Goal: Task Accomplishment & Management: Manage account settings

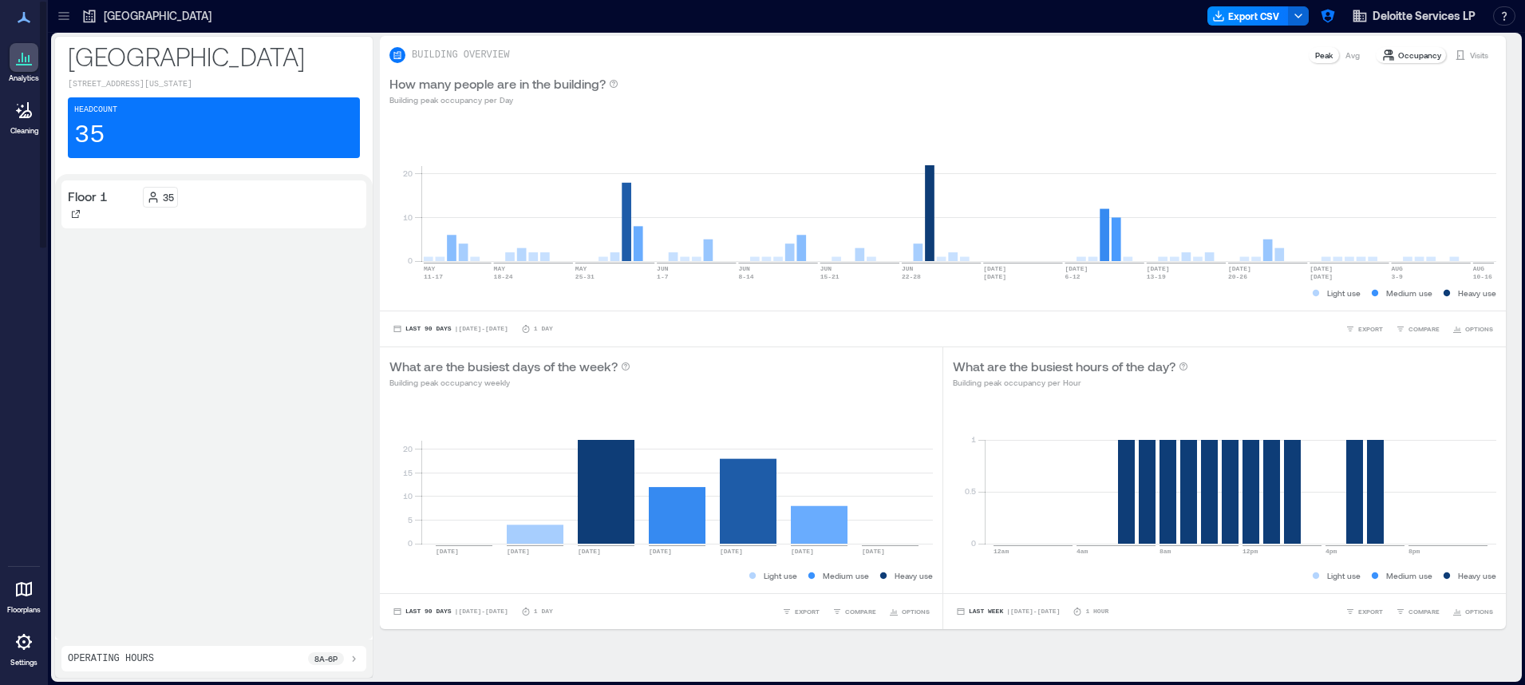
click at [62, 12] on icon at bounding box center [63, 13] width 10 height 2
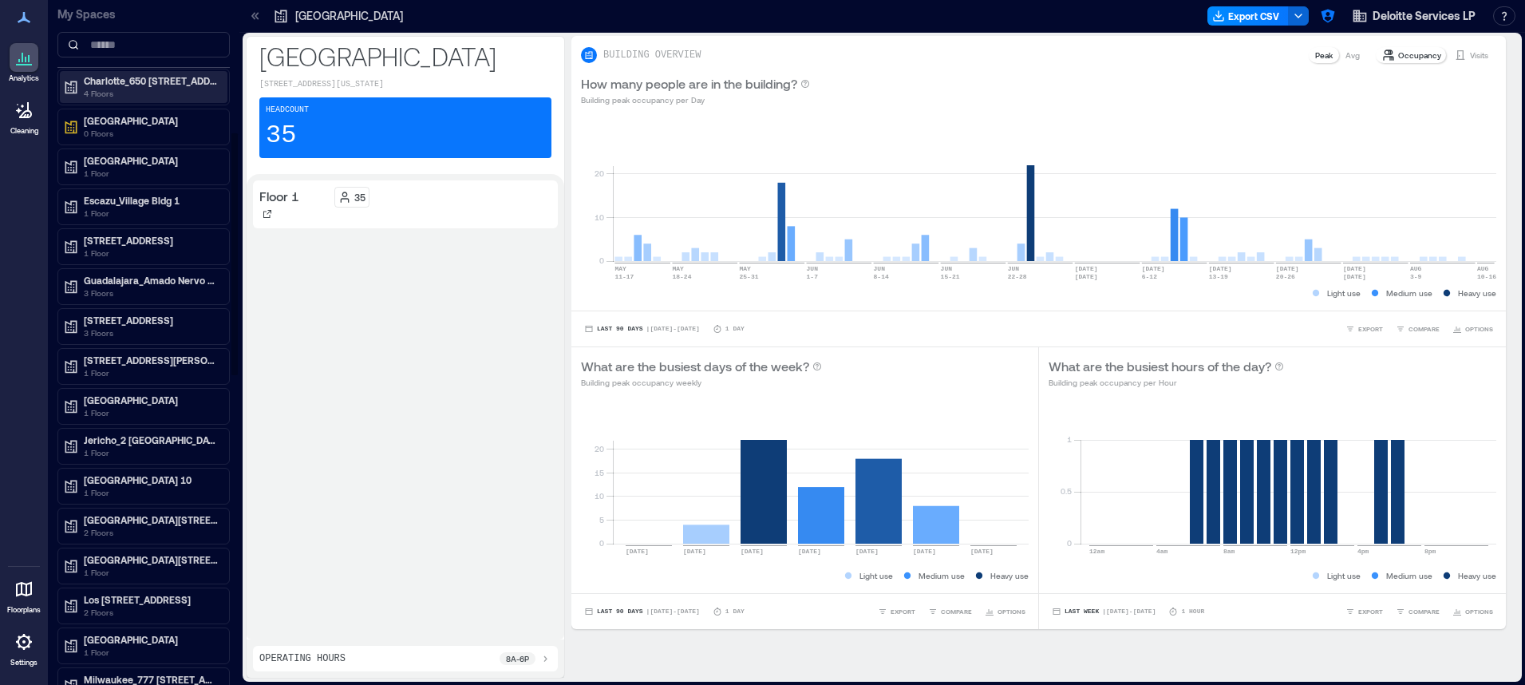
scroll to position [495, 0]
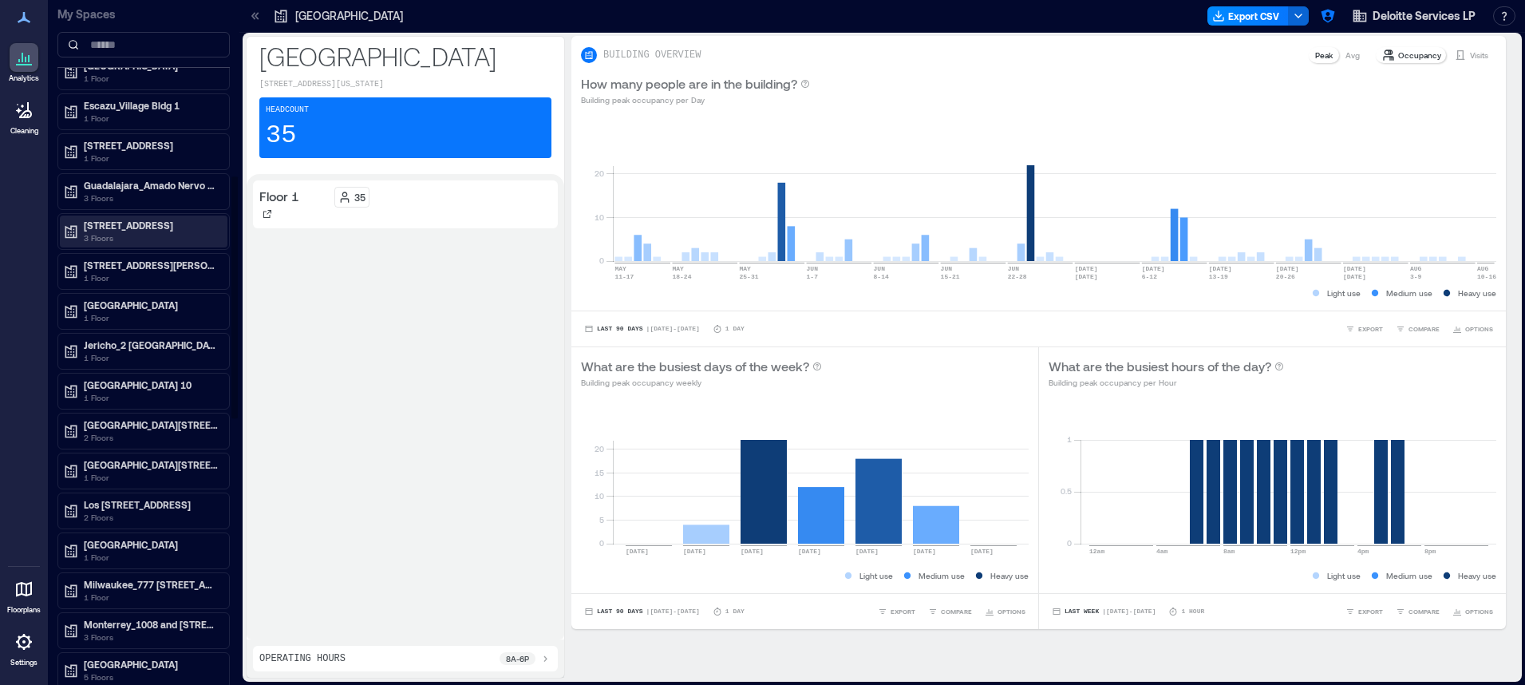
click at [153, 234] on p "3 Floors" at bounding box center [151, 237] width 134 height 13
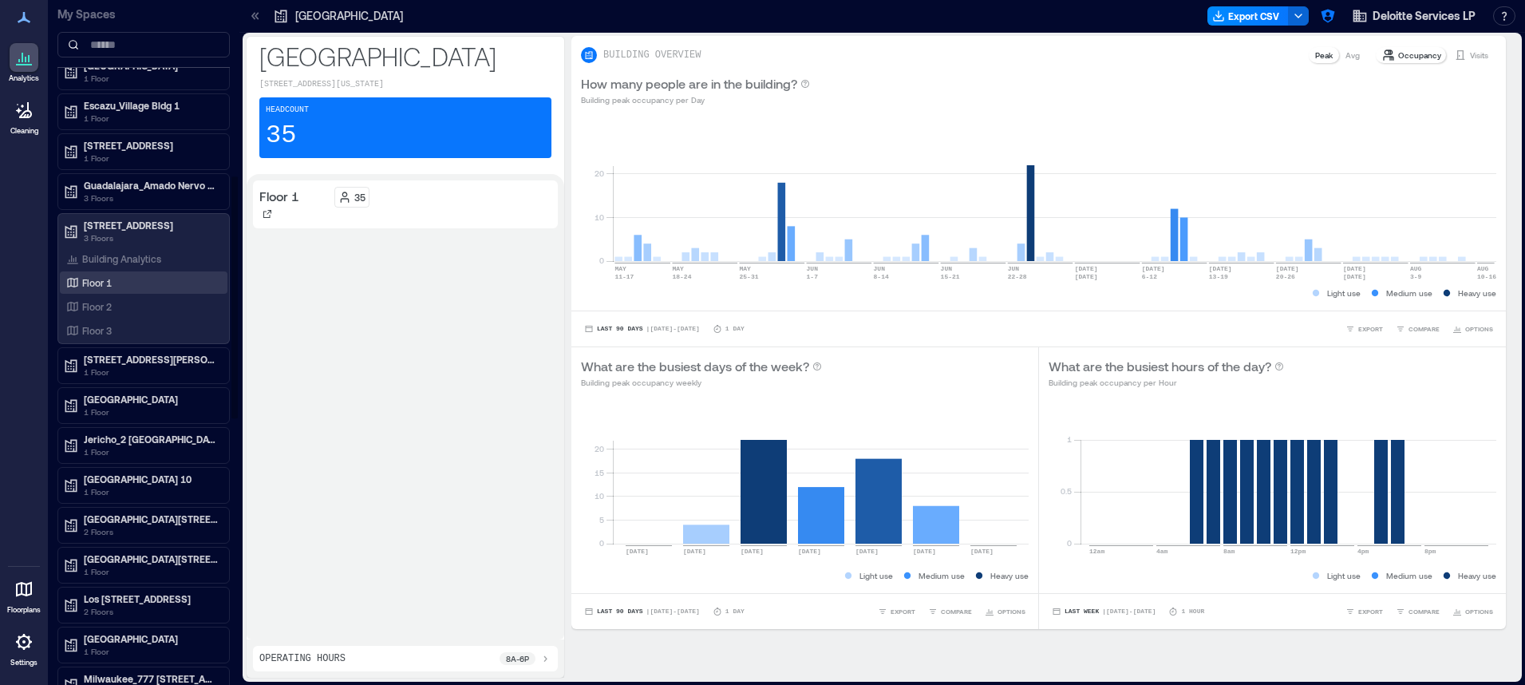
click at [120, 282] on div "Floor 1" at bounding box center [140, 283] width 155 height 16
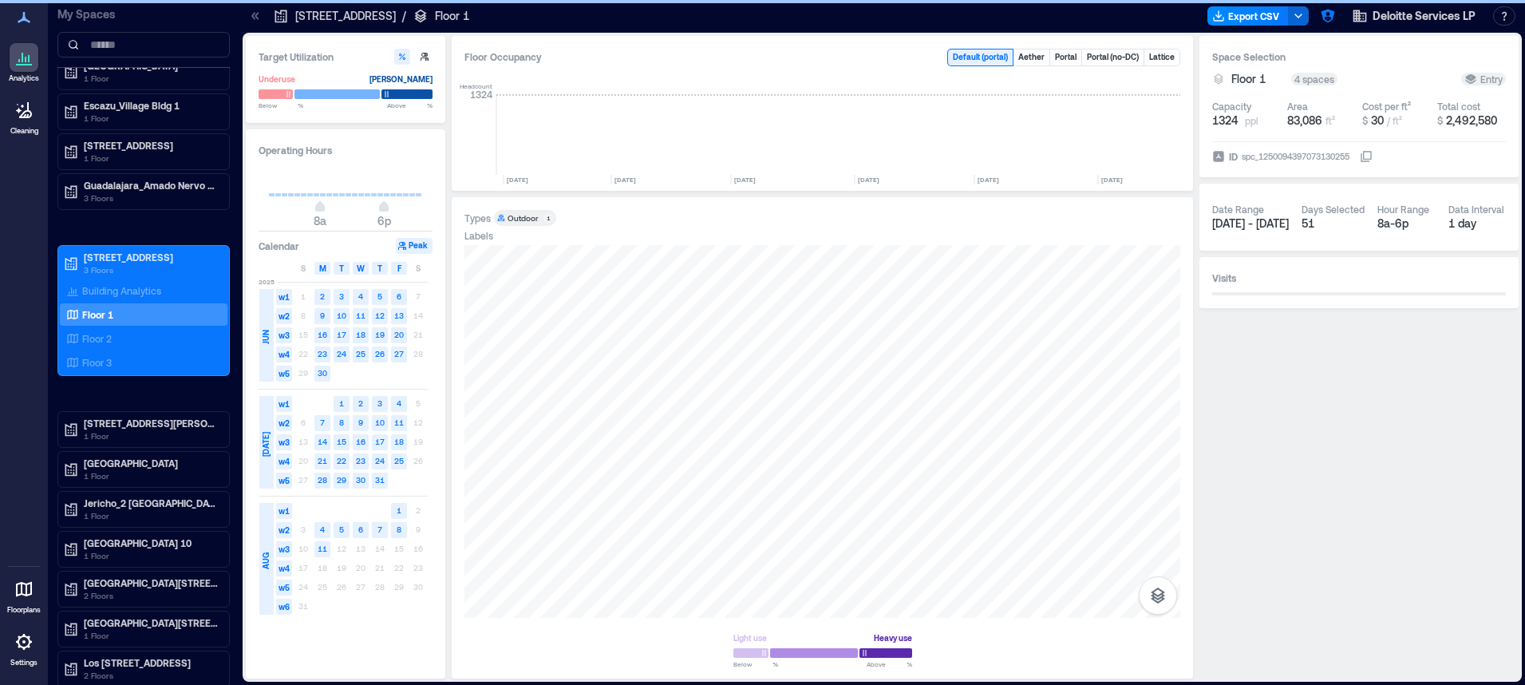
scroll to position [0, 1421]
click at [22, 642] on icon at bounding box center [23, 641] width 19 height 19
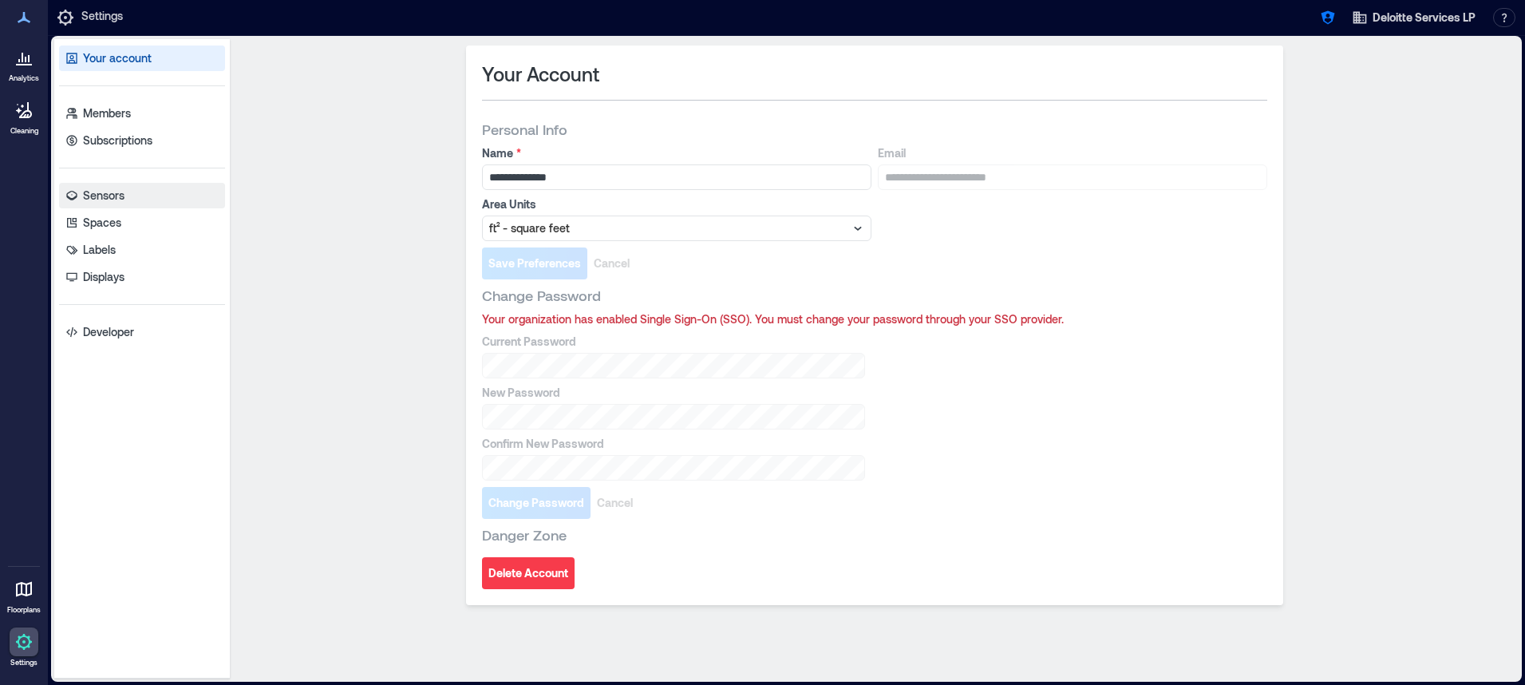
click at [123, 203] on link "Sensors" at bounding box center [142, 196] width 166 height 26
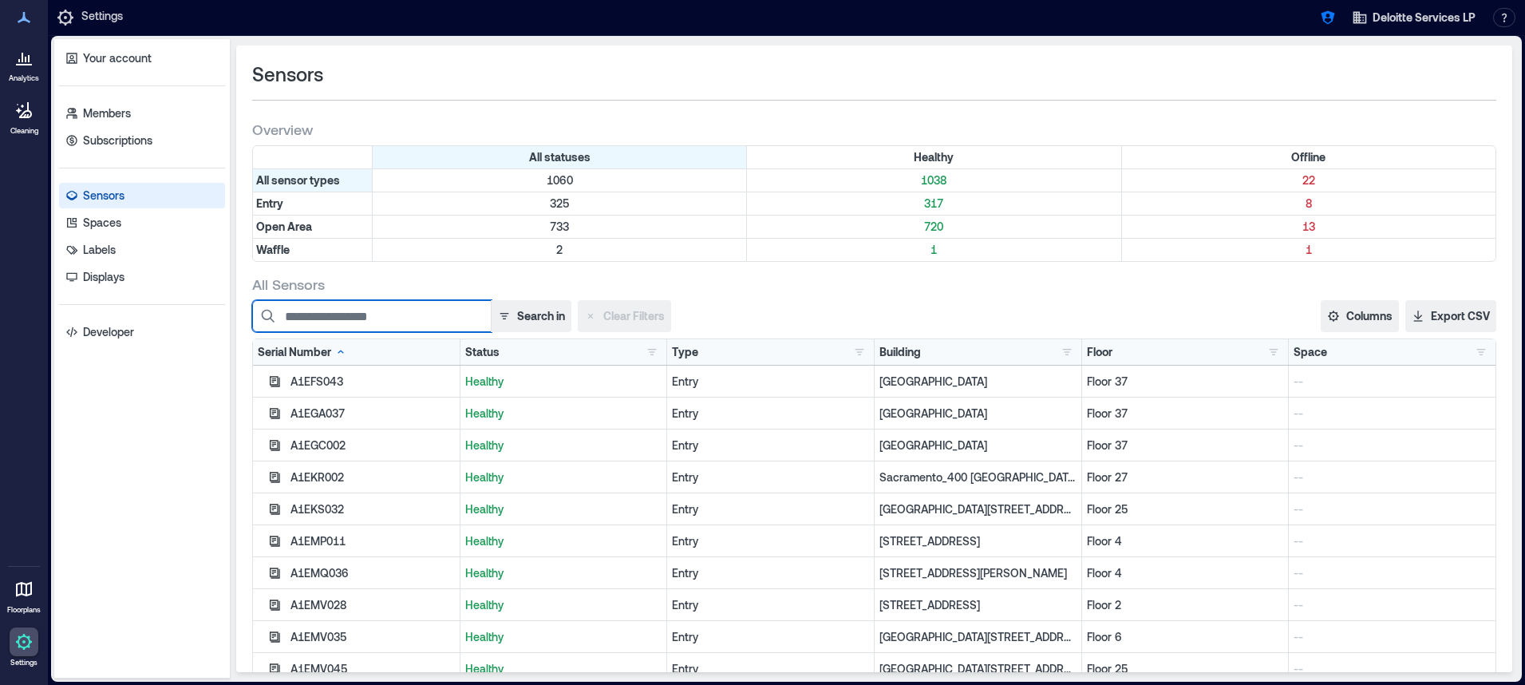
click at [398, 319] on input at bounding box center [371, 316] width 239 height 32
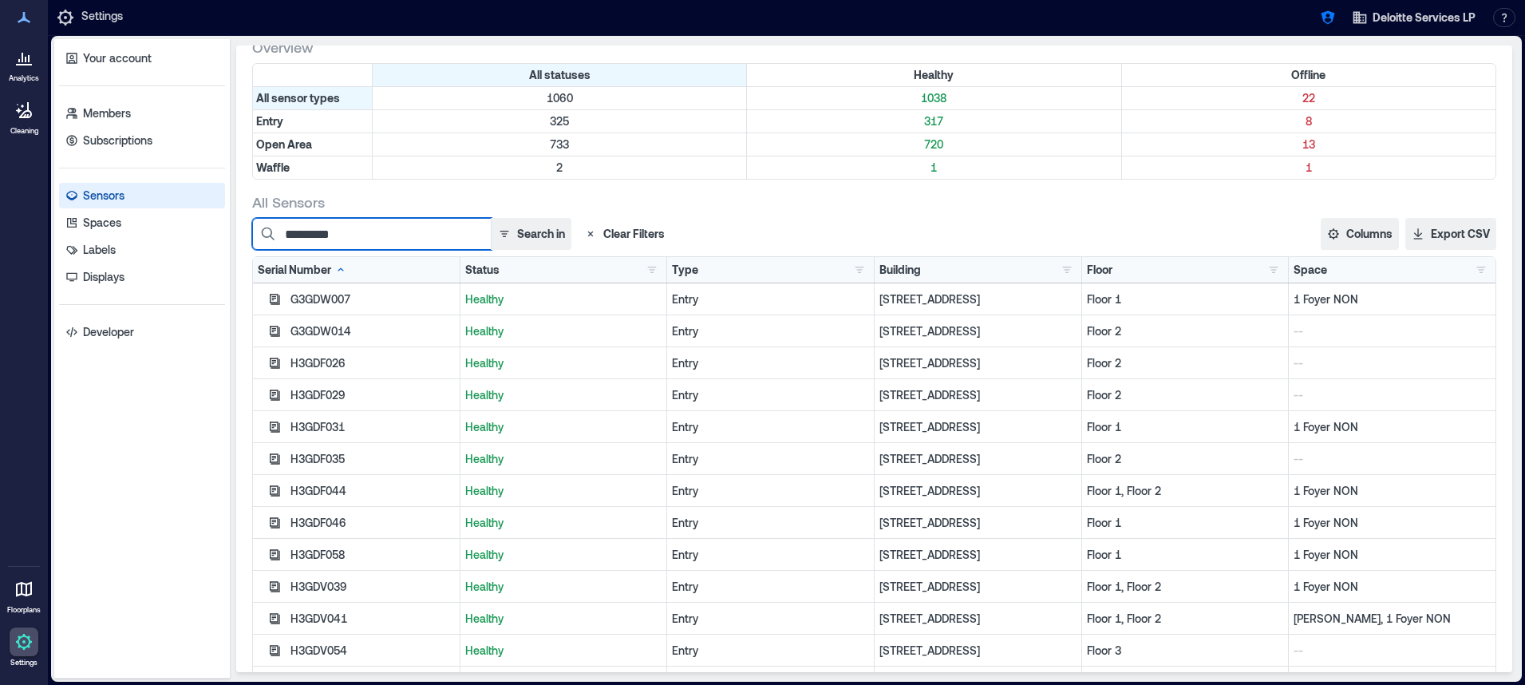
scroll to position [85, 0]
type input "*********"
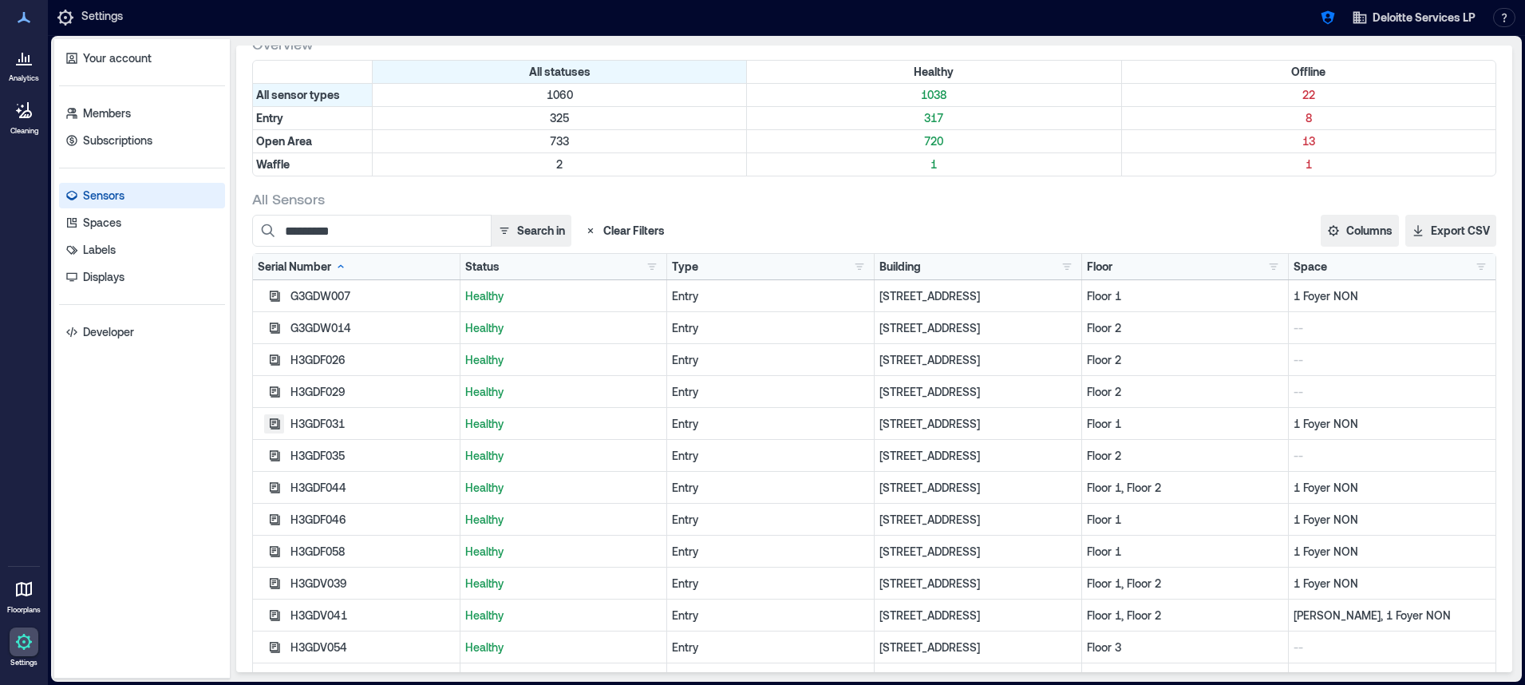
click at [275, 425] on icon "button" at bounding box center [274, 423] width 13 height 13
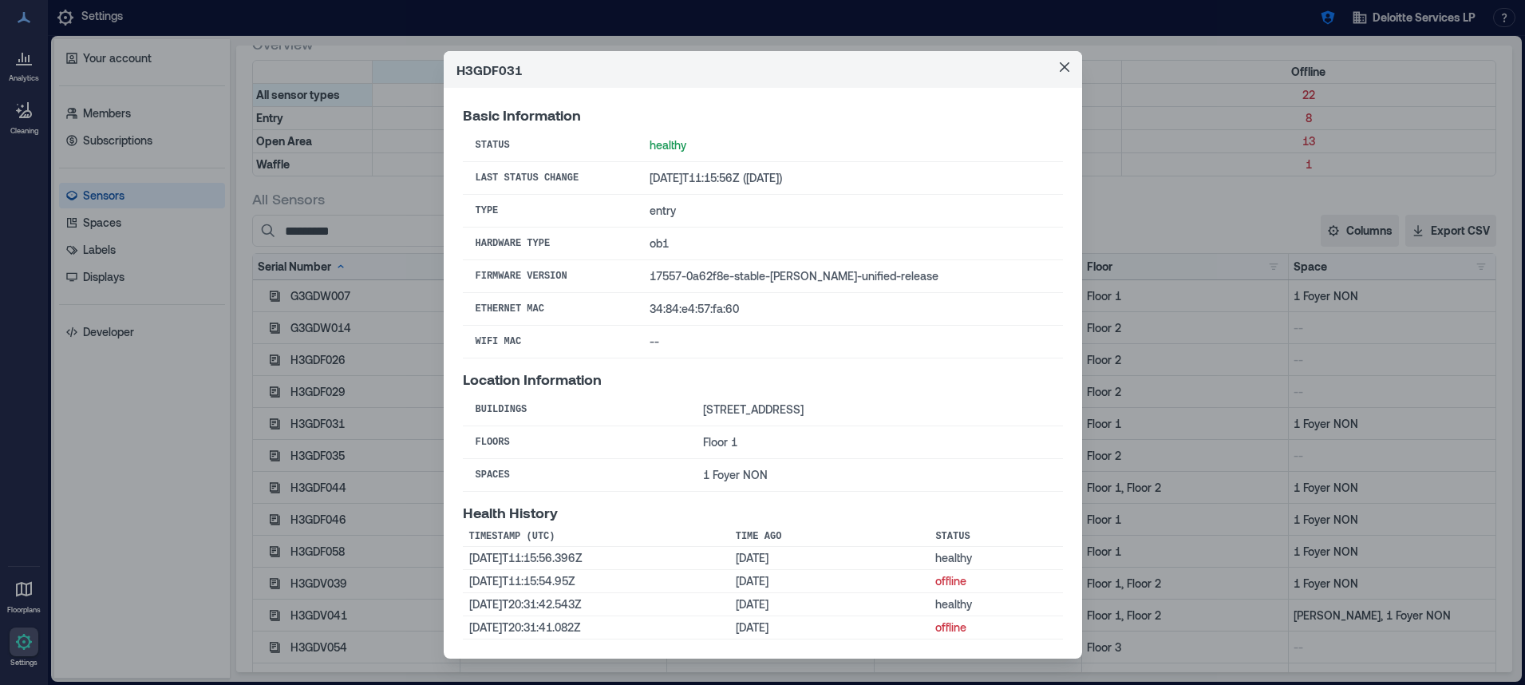
click at [275, 397] on div "H3GDF031 Basic Information Status healthy Last Status Change 2025-08-09T11:15:5…" at bounding box center [762, 342] width 1525 height 685
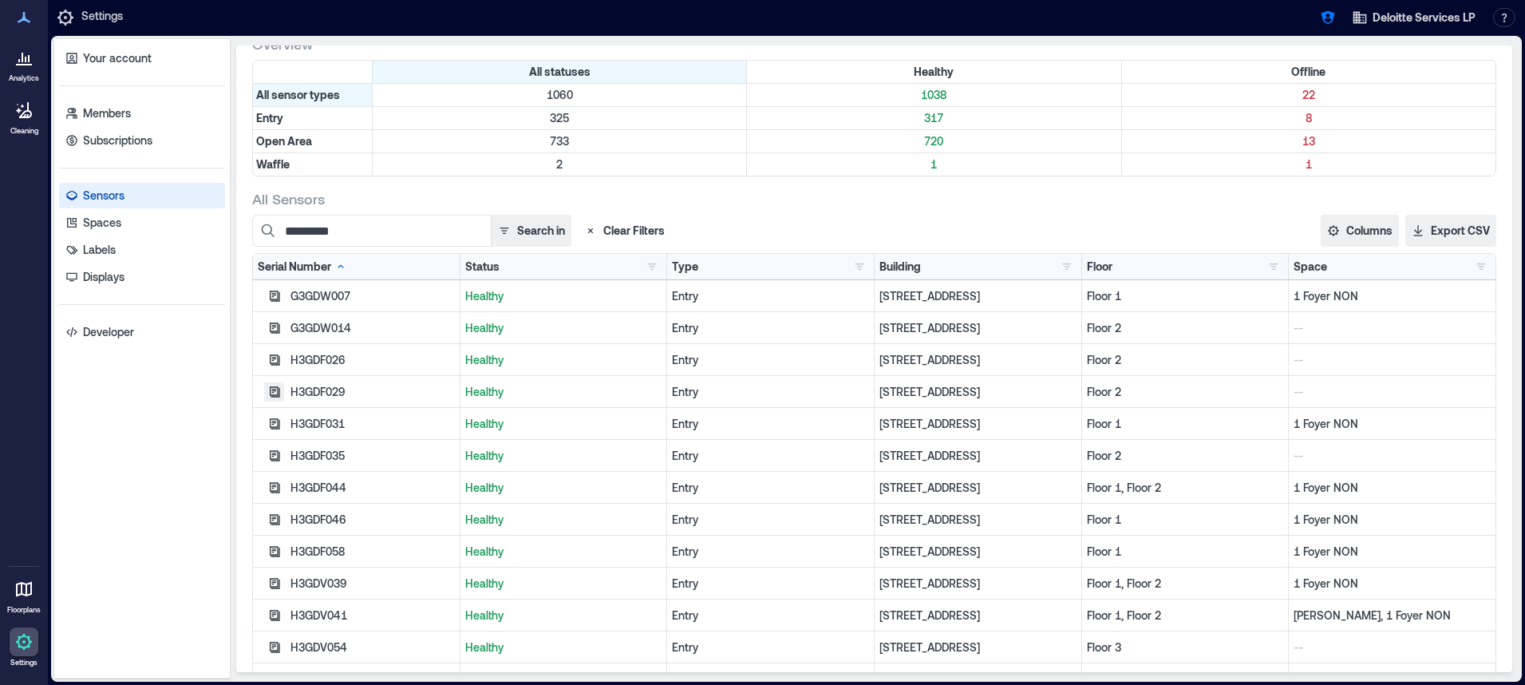
click at [275, 393] on icon "button" at bounding box center [274, 391] width 13 height 13
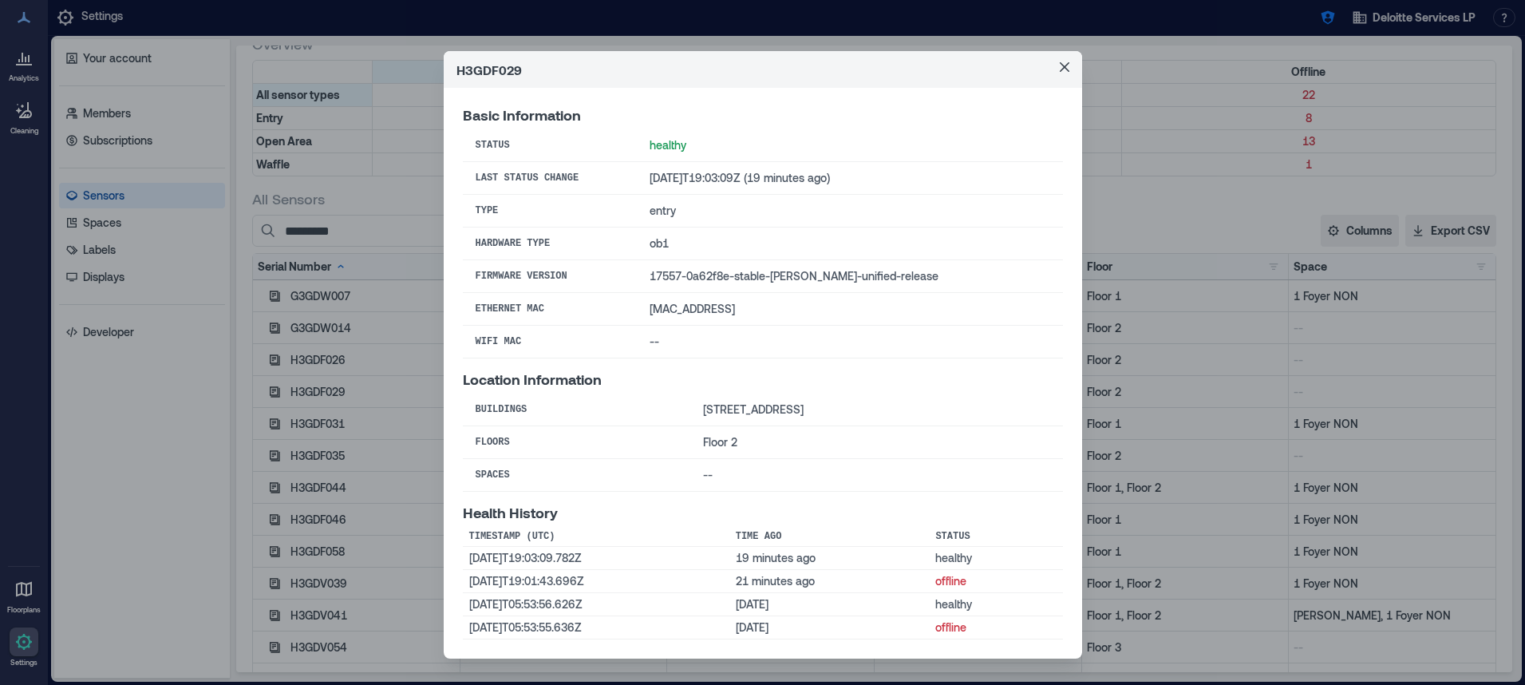
click at [278, 373] on div "H3GDF029 Basic Information Status healthy Last Status Change 2025-08-12T19:03:0…" at bounding box center [762, 342] width 1525 height 685
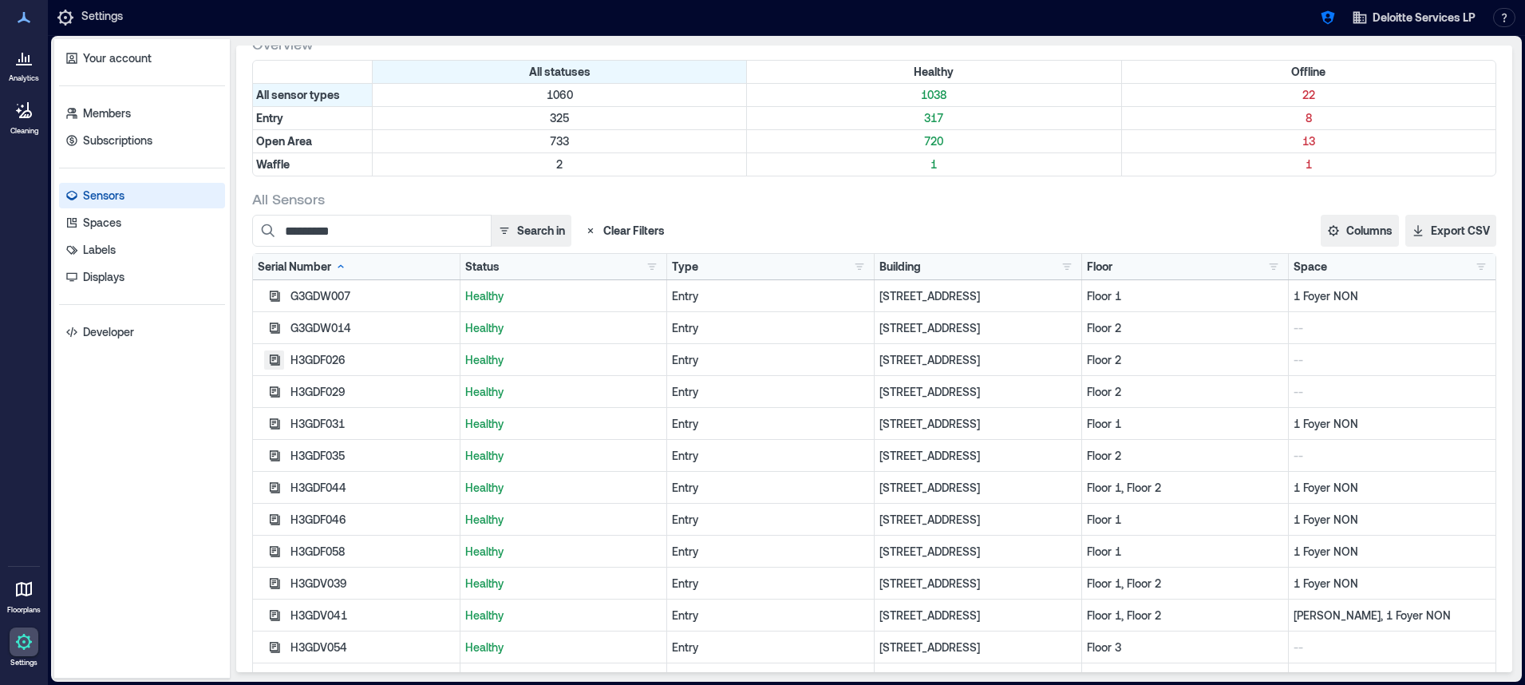
click at [277, 301] on icon "button" at bounding box center [275, 295] width 10 height 10
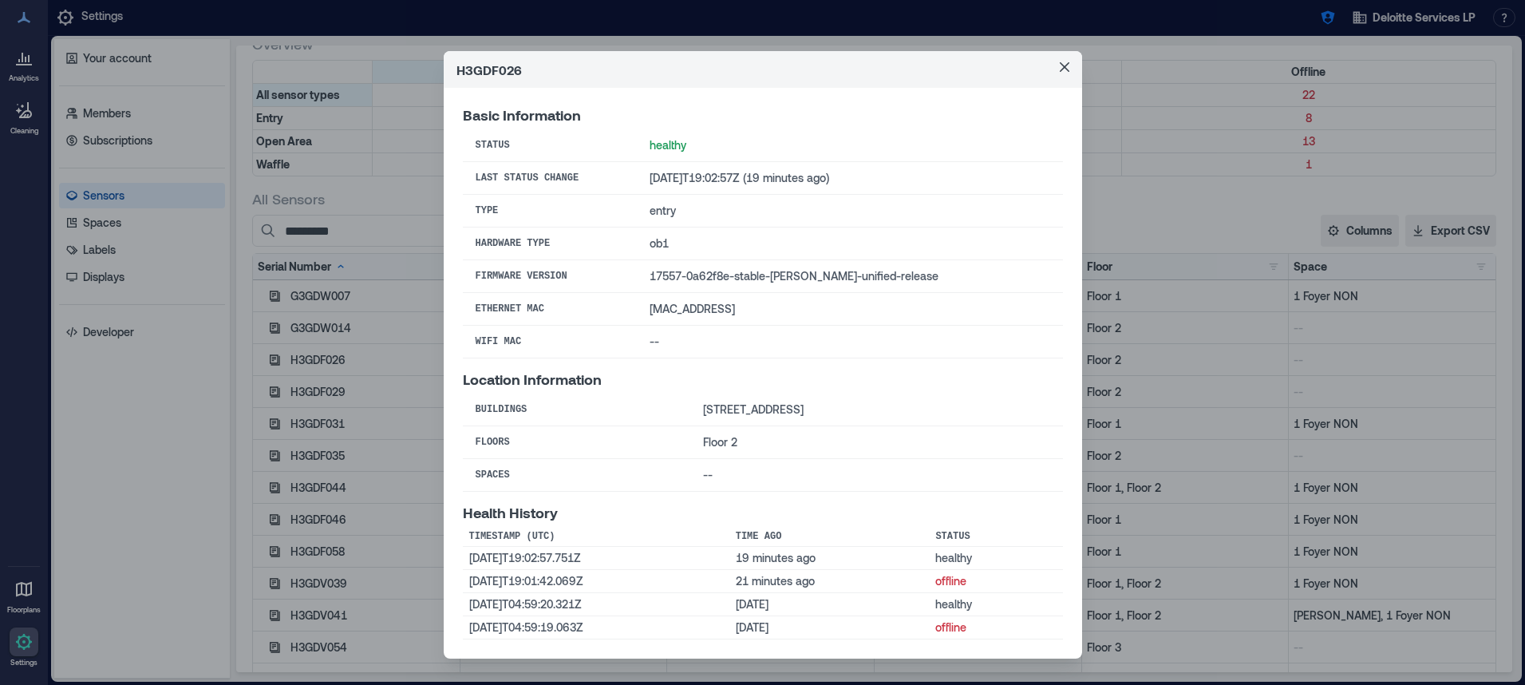
click at [277, 339] on div "H3GDF026 Basic Information Status healthy Last Status Change 2025-08-12T19:02:5…" at bounding box center [762, 342] width 1525 height 685
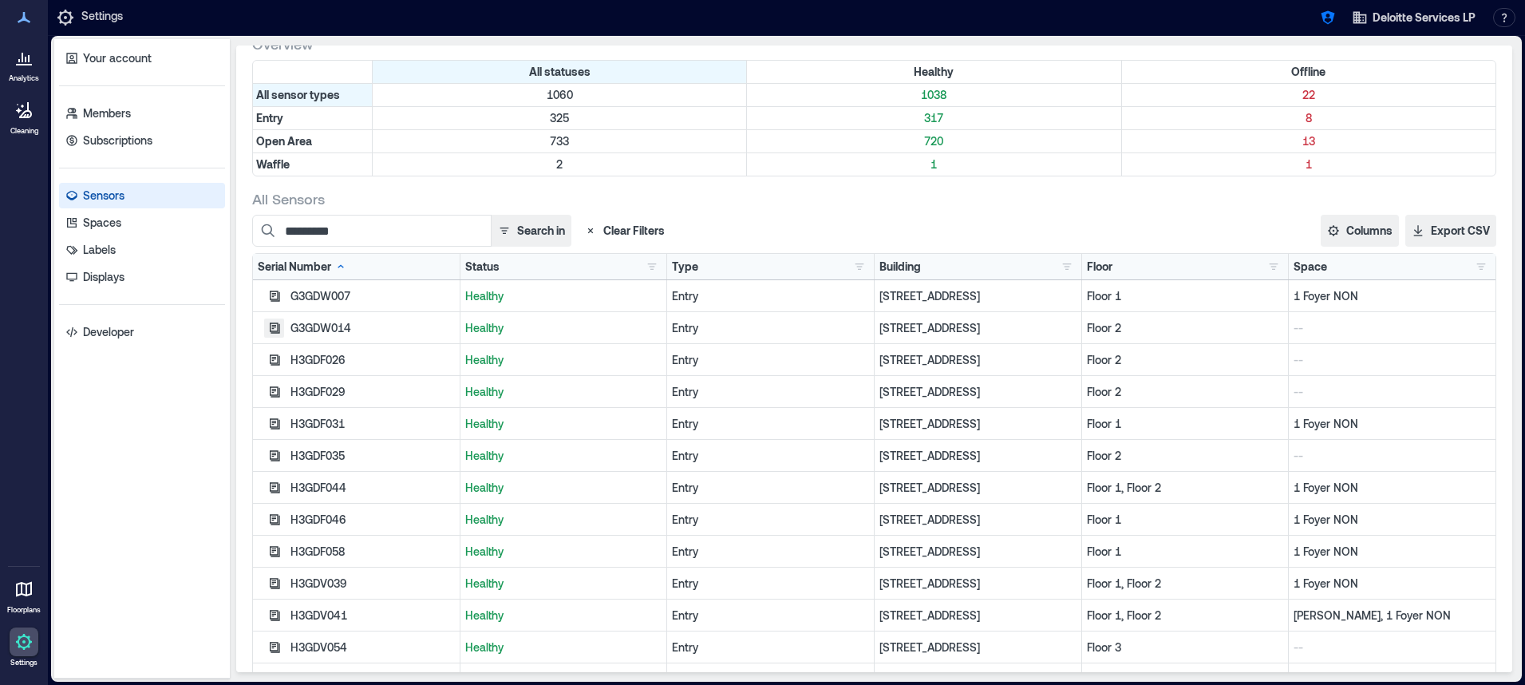
click at [277, 301] on icon "button" at bounding box center [275, 295] width 10 height 10
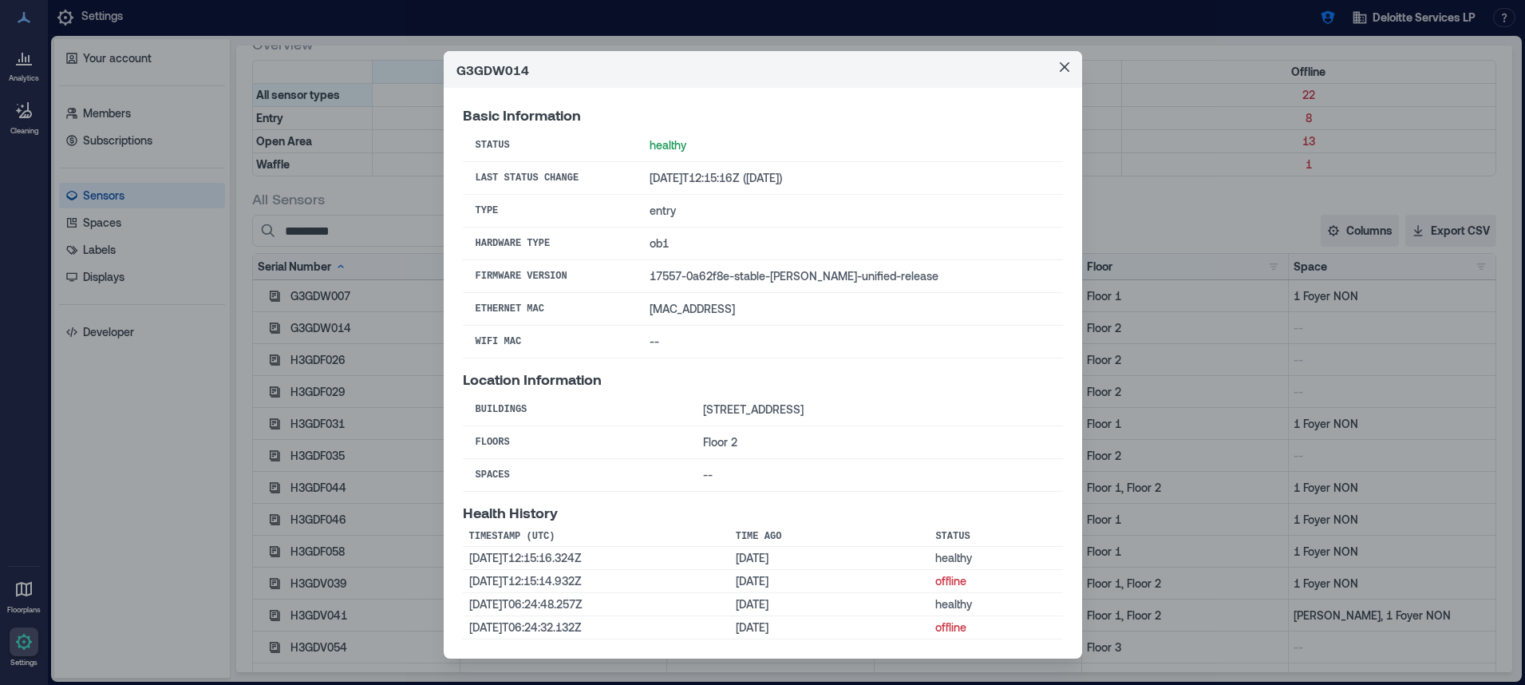
scroll to position [25, 0]
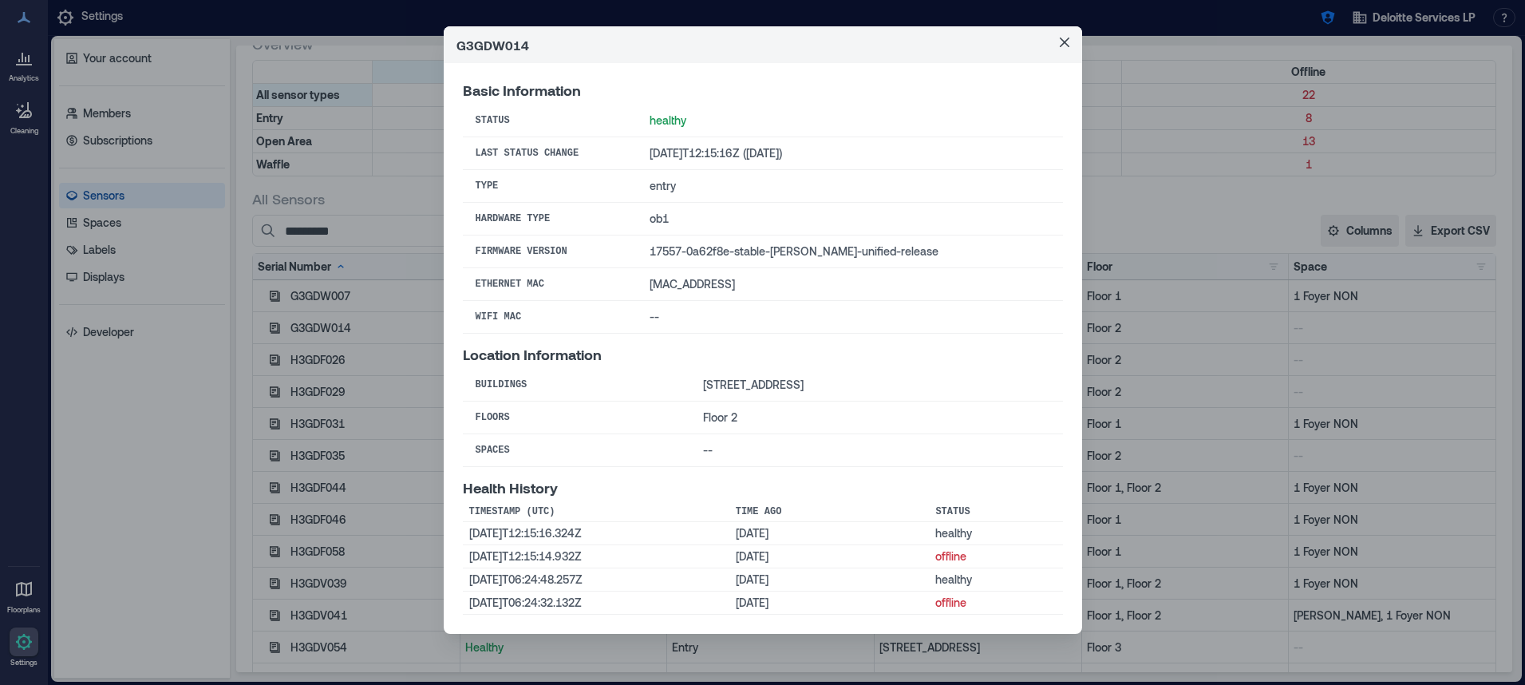
click at [294, 430] on div "G3GDW014 Basic Information Status healthy Last Status Change 2025-08-09T12:15:1…" at bounding box center [762, 342] width 1525 height 685
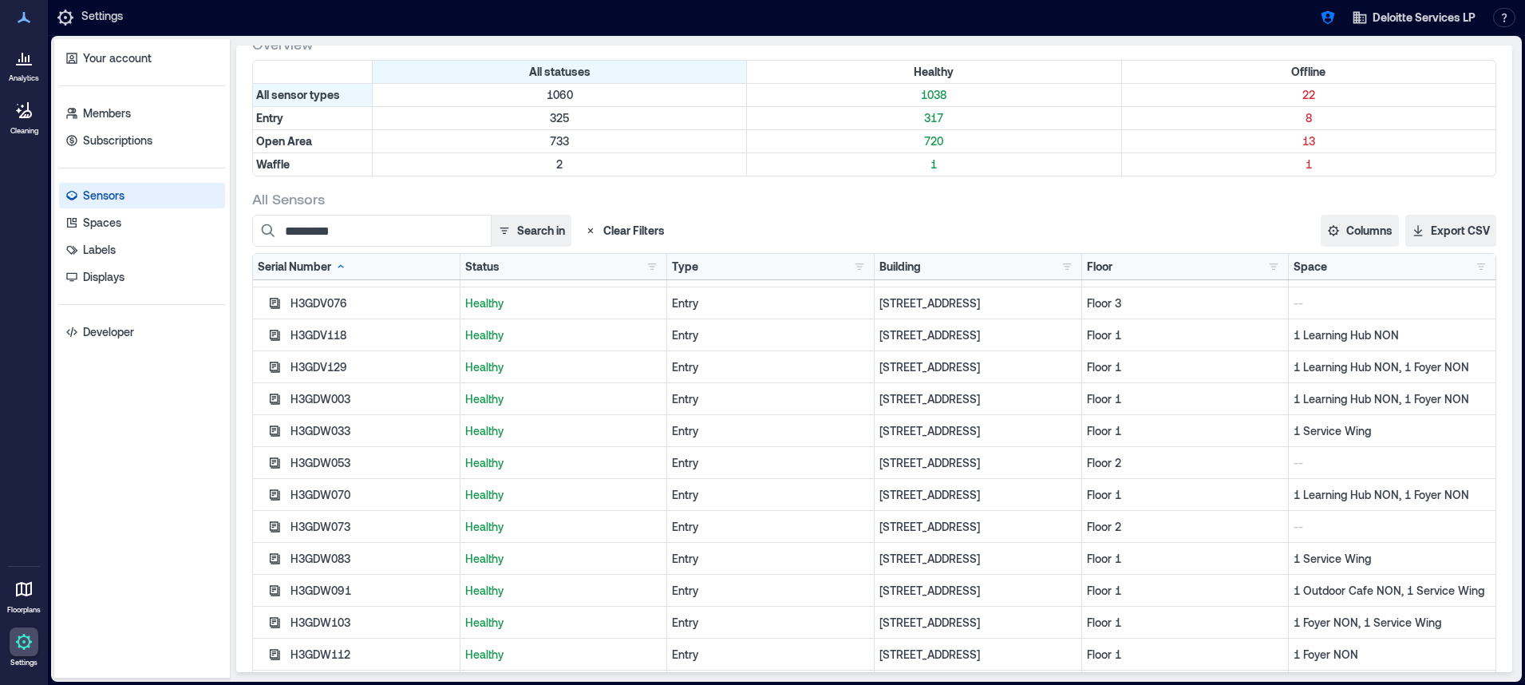
scroll to position [505, 0]
click at [355, 231] on input "*********" at bounding box center [371, 231] width 239 height 32
drag, startPoint x: 354, startPoint y: 231, endPoint x: 265, endPoint y: 231, distance: 89.4
click at [265, 231] on input "*********" at bounding box center [371, 231] width 239 height 32
click at [271, 426] on icon "button" at bounding box center [274, 429] width 13 height 13
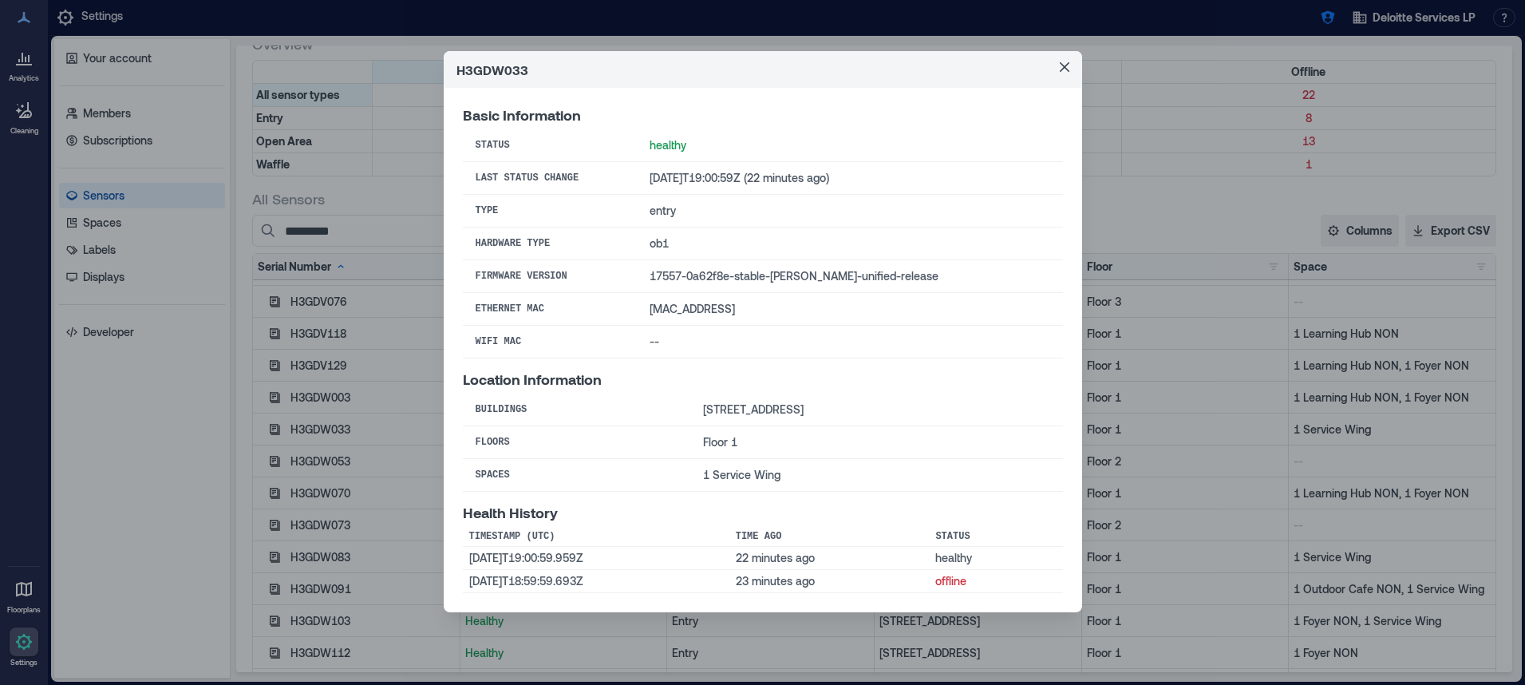
drag, startPoint x: 1065, startPoint y: 63, endPoint x: 838, endPoint y: 109, distance: 231.3
click at [1057, 65] on button "Close" at bounding box center [1065, 67] width 26 height 26
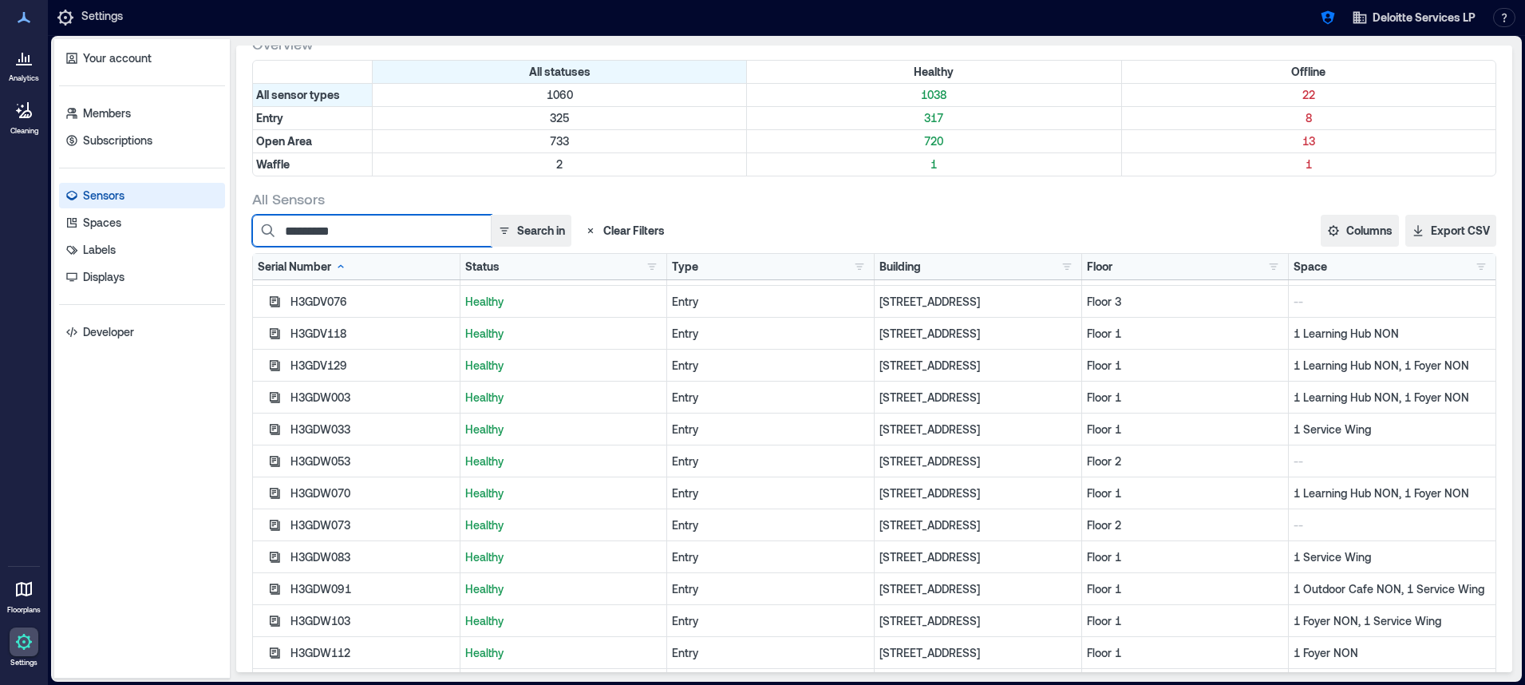
click at [360, 235] on input "*********" at bounding box center [371, 231] width 239 height 32
drag, startPoint x: 355, startPoint y: 234, endPoint x: 212, endPoint y: 222, distance: 143.3
click at [212, 222] on div "Your account Members Subscriptions Sensors Spaces Labels Displays Developer Sen…" at bounding box center [786, 358] width 1464 height 639
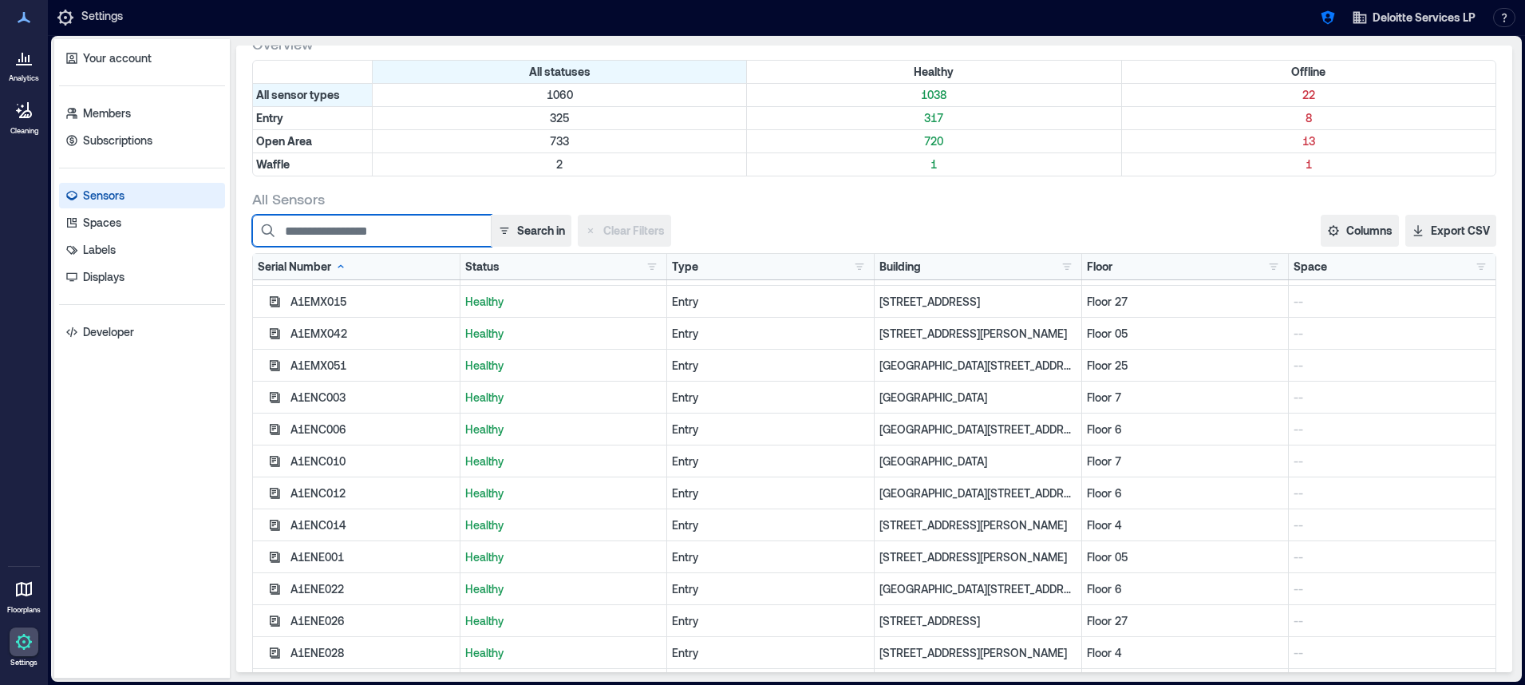
paste input "********"
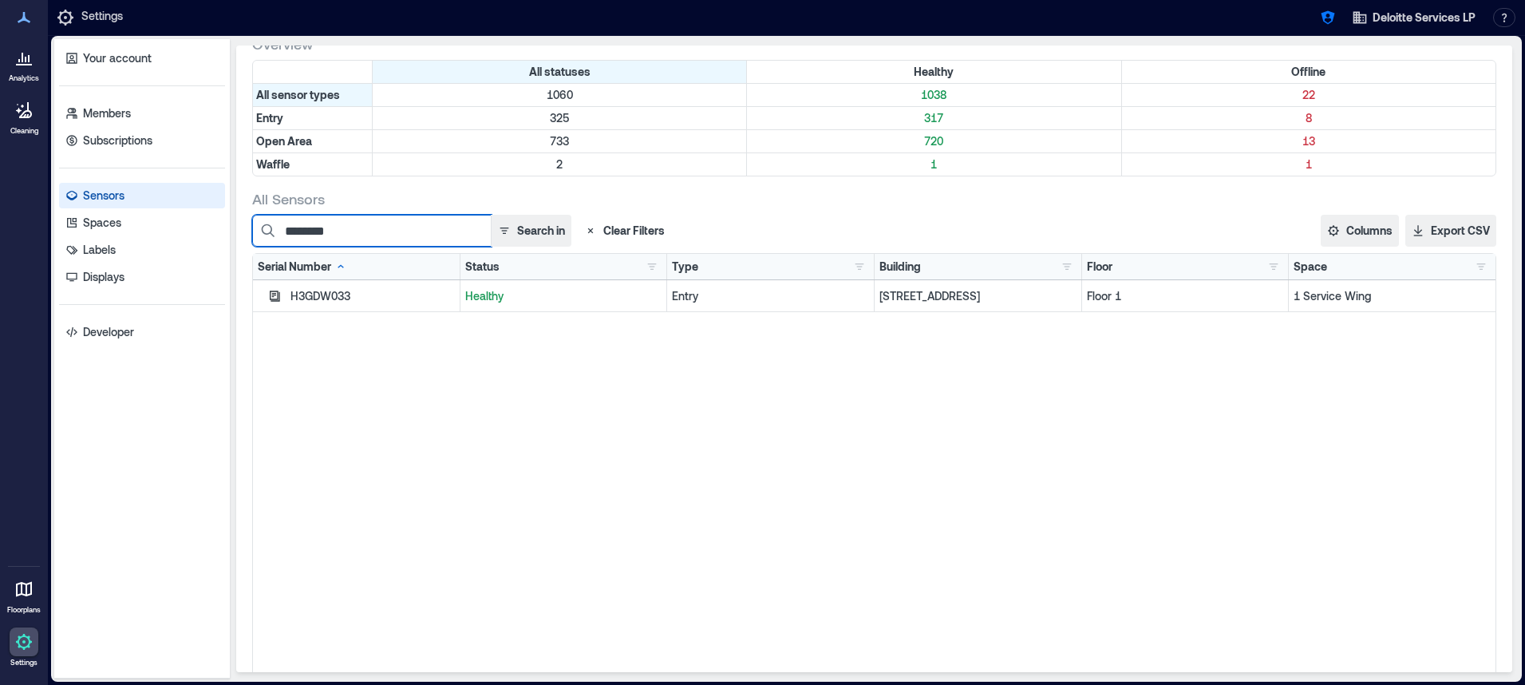
scroll to position [0, 0]
type input "********"
click at [275, 301] on icon "button" at bounding box center [274, 296] width 13 height 13
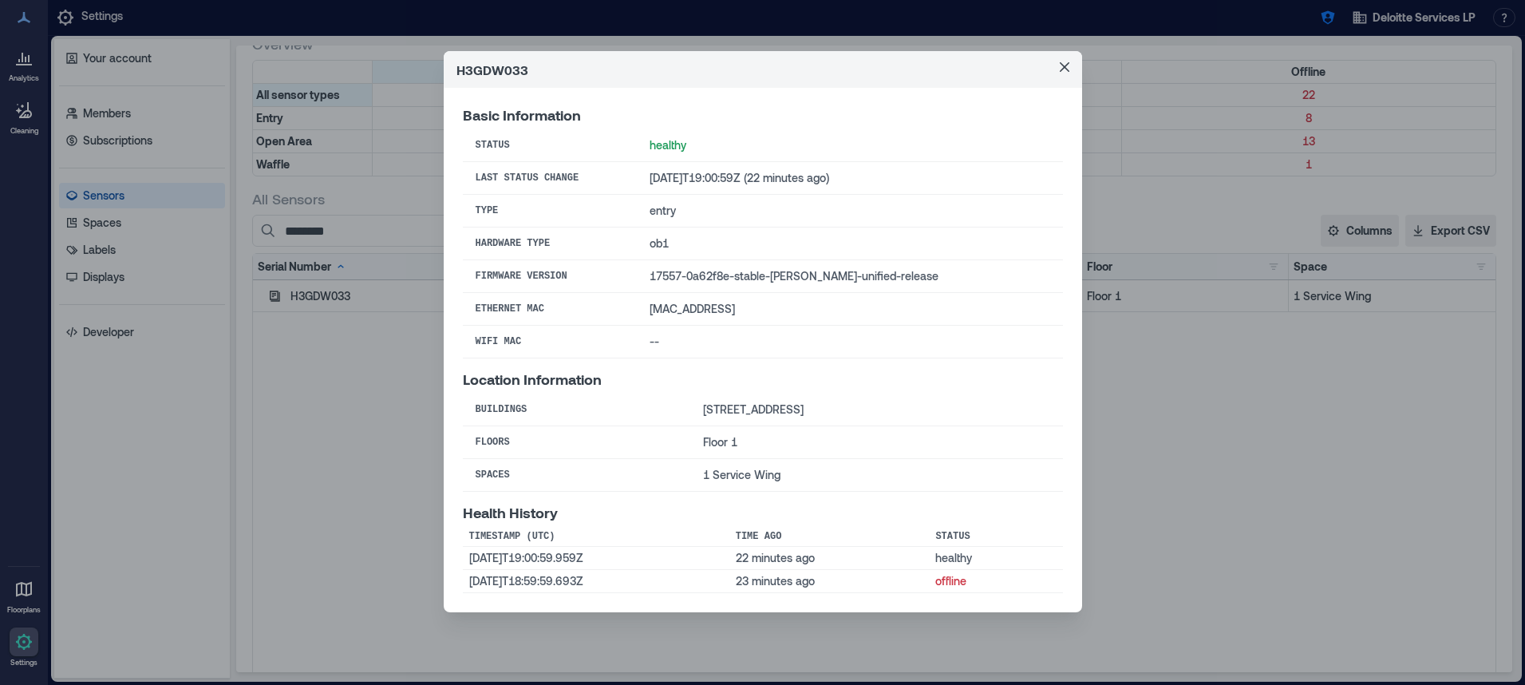
click at [389, 247] on div "H3GDW033 Basic Information Status healthy Last Status Change 2025-08-12T19:00:5…" at bounding box center [762, 342] width 1525 height 685
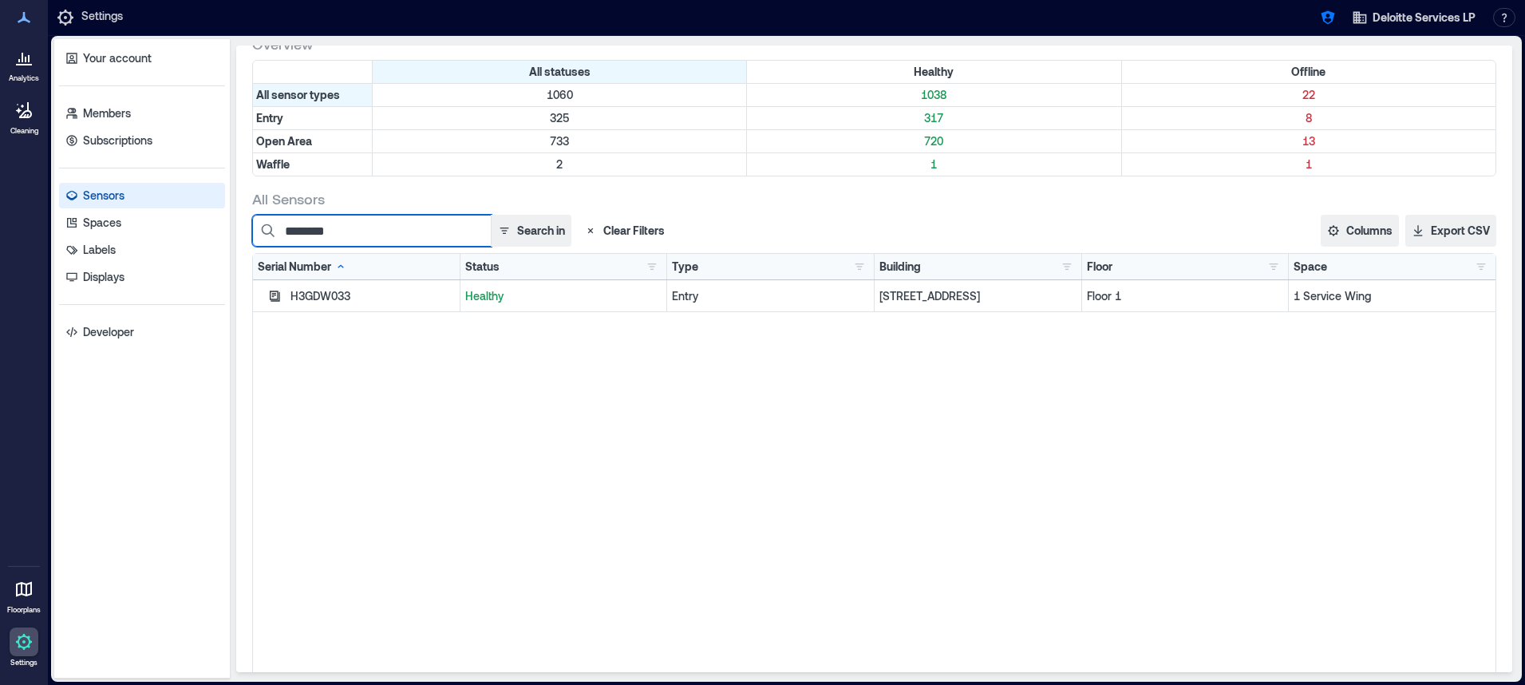
click at [381, 235] on input "********" at bounding box center [371, 231] width 239 height 32
drag, startPoint x: 371, startPoint y: 234, endPoint x: 242, endPoint y: 226, distance: 129.5
click at [242, 226] on div "Sensors Overview All statuses Healthy Offline All sensor types 1060 1038 22 Ent…" at bounding box center [874, 358] width 1276 height 626
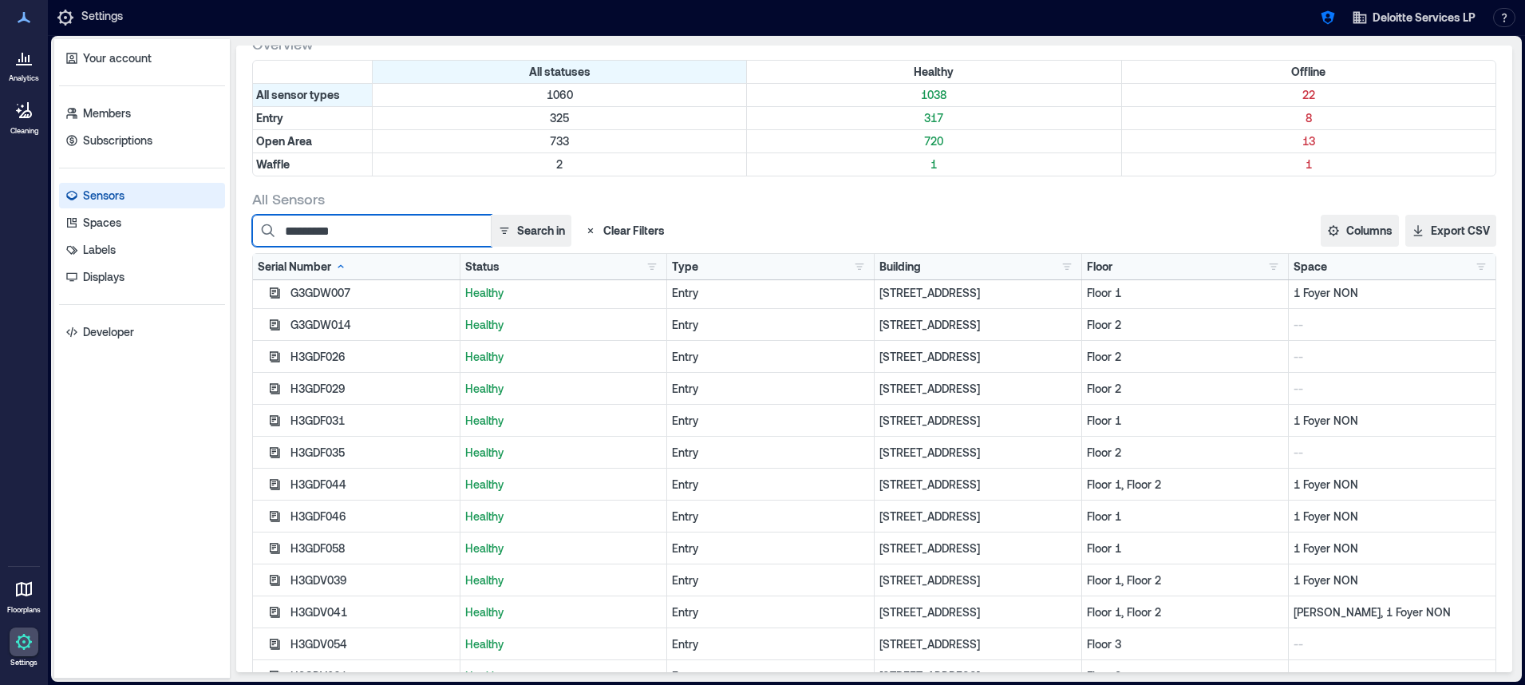
scroll to position [2, 0]
type input "*********"
drag, startPoint x: 251, startPoint y: 454, endPoint x: 262, endPoint y: 454, distance: 11.2
click at [251, 454] on div "Sensors Overview All statuses Healthy Offline All sensor types 1060 1038 22 Ent…" at bounding box center [874, 358] width 1276 height 626
click at [272, 453] on div "G3GDW007 Healthy Entry Hermitage_4022 Sells Drive Floor 1 1 Foyer NON G3GDW014 …" at bounding box center [874, 479] width 1242 height 399
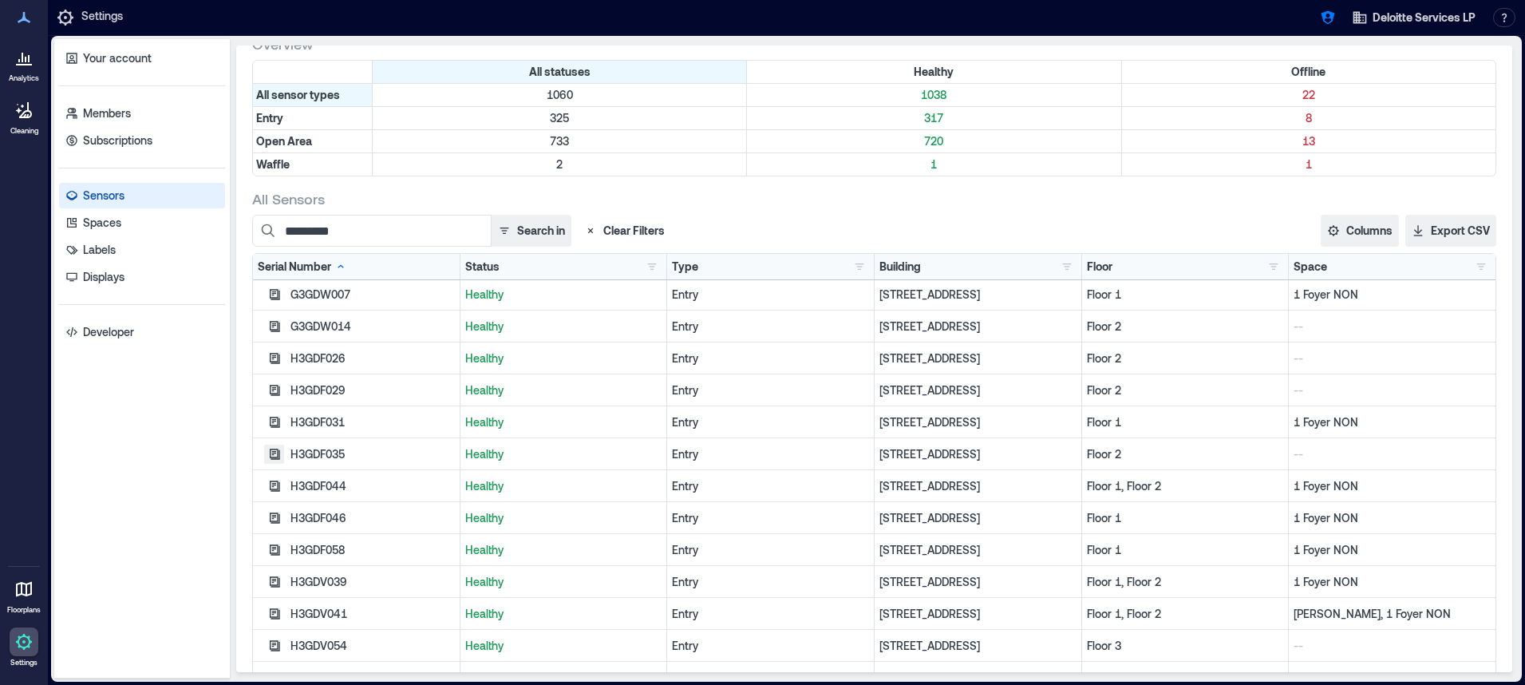
drag, startPoint x: 275, startPoint y: 452, endPoint x: 292, endPoint y: 460, distance: 18.2
click at [275, 452] on div "G3GDW007 Healthy Entry Hermitage_4022 Sells Drive Floor 1 1 Foyer NON G3GDW014 …" at bounding box center [874, 479] width 1242 height 399
click at [278, 447] on div "G3GDW007 Healthy Entry Hermitage_4022 Sells Drive Floor 1 1 Foyer NON G3GDW014 …" at bounding box center [874, 479] width 1242 height 399
click at [278, 451] on div "G3GDW007 Healthy Entry Hermitage_4022 Sells Drive Floor 1 1 Foyer NON G3GDW014 …" at bounding box center [874, 479] width 1242 height 399
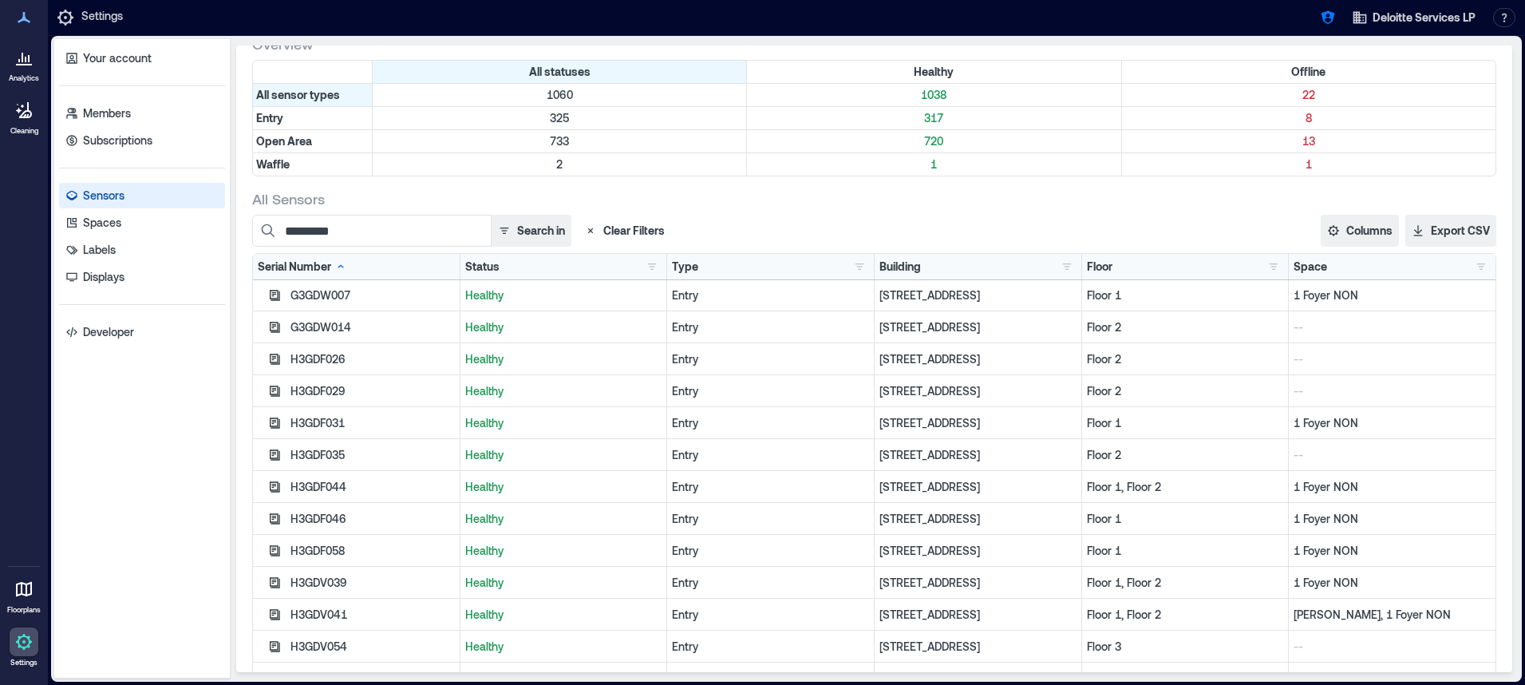
scroll to position [2, 0]
click at [276, 483] on icon "button" at bounding box center [274, 486] width 13 height 13
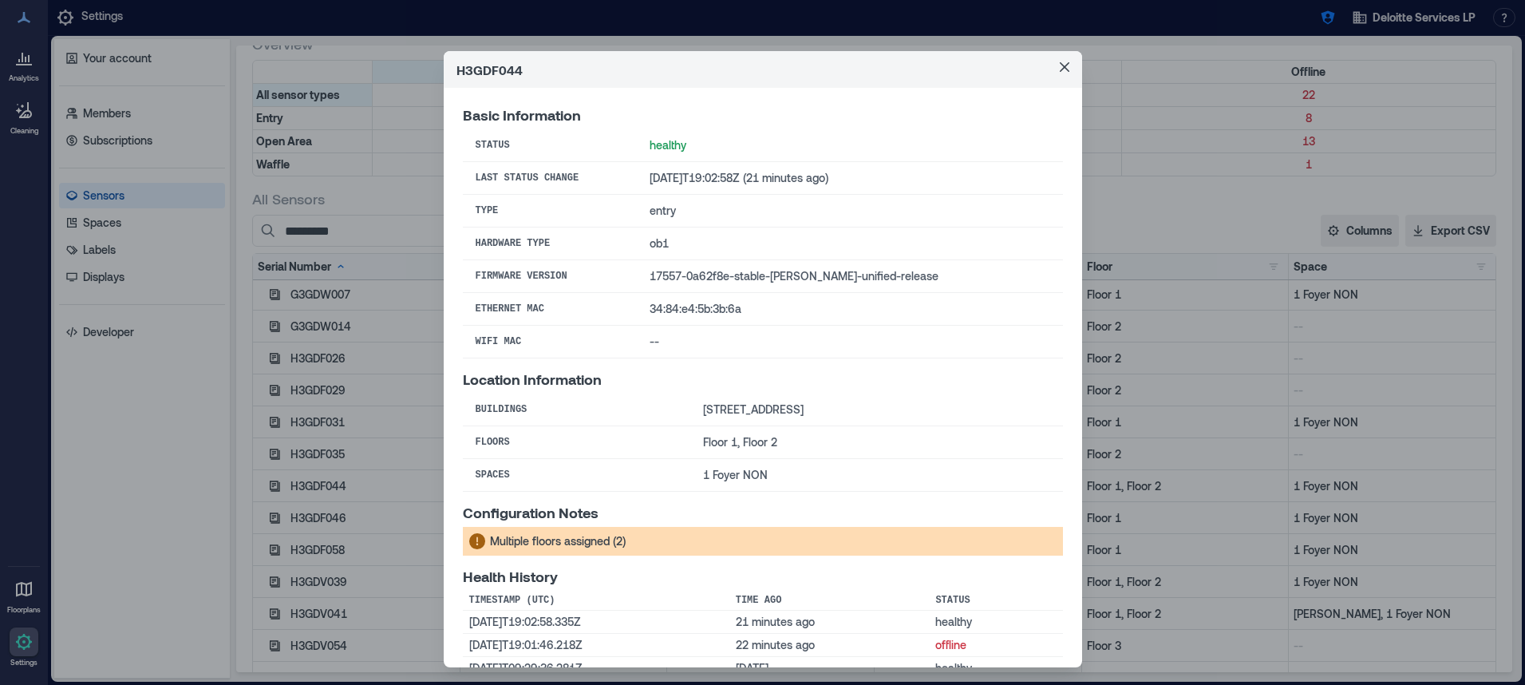
scroll to position [101, 0]
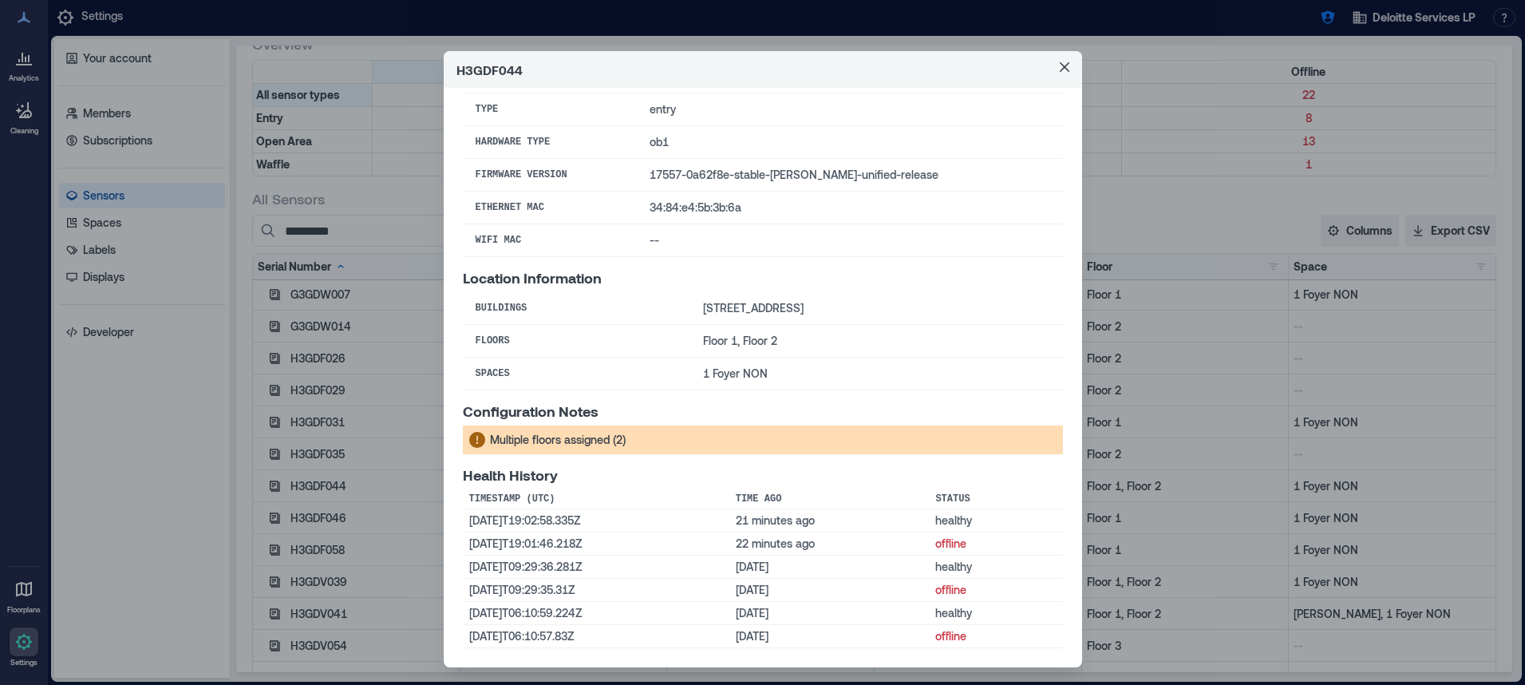
drag, startPoint x: 384, startPoint y: 434, endPoint x: 384, endPoint y: 425, distance: 9.6
click at [384, 434] on div "H3GDF044 Basic Information Status healthy Last Status Change 2025-08-12T19:02:5…" at bounding box center [762, 342] width 1525 height 685
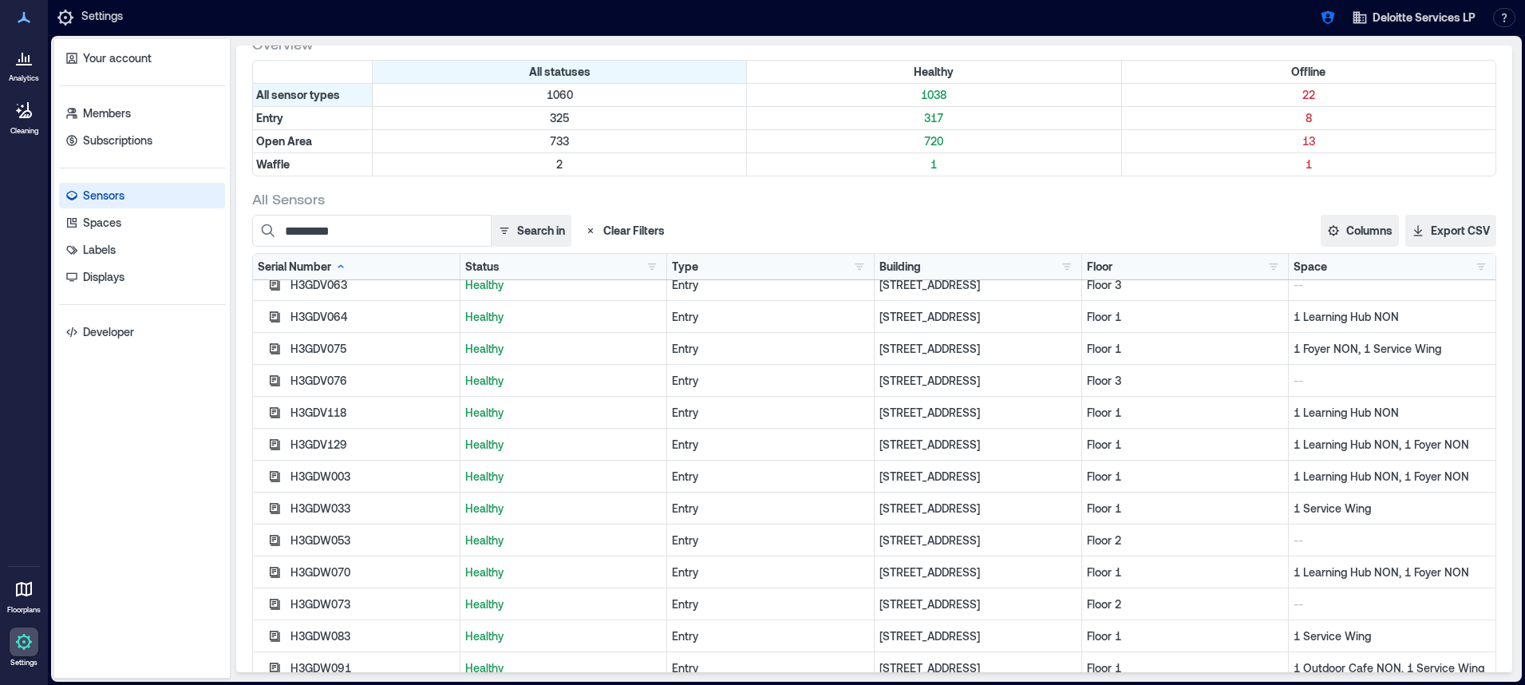
scroll to position [429, 0]
